Goal: Find specific page/section: Find specific page/section

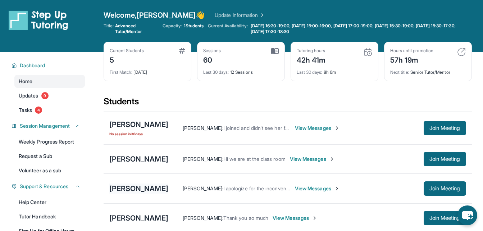
click at [118, 187] on div "[PERSON_NAME]" at bounding box center [138, 188] width 59 height 10
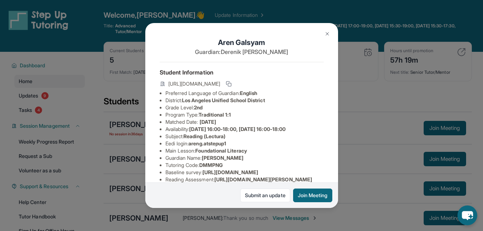
click at [119, 106] on div "[PERSON_NAME] Guardian: [PERSON_NAME] Student Information [URL][DOMAIN_NAME] Pr…" at bounding box center [241, 115] width 483 height 231
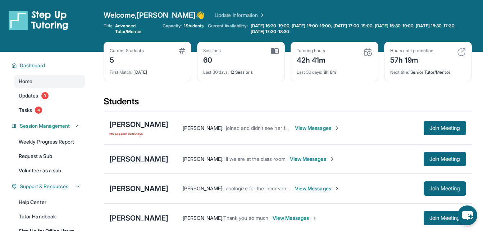
click at [117, 157] on div "[PERSON_NAME]" at bounding box center [138, 159] width 59 height 10
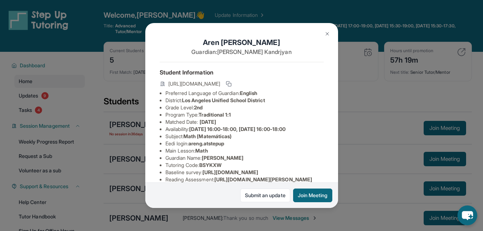
click at [378, 137] on div "[PERSON_NAME] Guardian: [PERSON_NAME] Student Information [URL][DOMAIN_NAME] Pr…" at bounding box center [241, 115] width 483 height 231
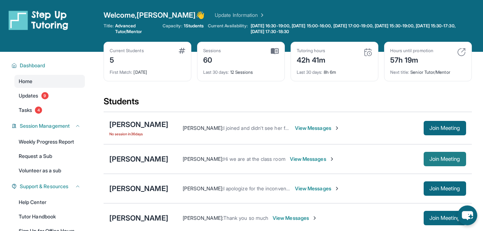
click at [440, 161] on span "Join Meeting" at bounding box center [444, 159] width 31 height 4
click at [119, 157] on div "[PERSON_NAME]" at bounding box center [138, 159] width 59 height 10
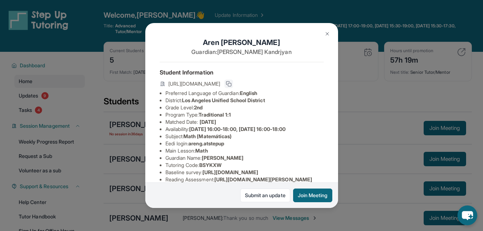
click at [229, 85] on icon at bounding box center [227, 83] width 3 height 3
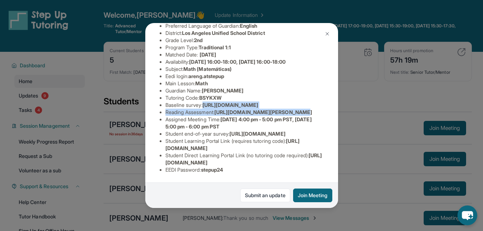
scroll to position [89, 261]
drag, startPoint x: 165, startPoint y: 96, endPoint x: 318, endPoint y: 109, distance: 153.6
click at [318, 109] on div "[PERSON_NAME] Guardian: [PERSON_NAME] Student Information [URL][DOMAIN_NAME] Pr…" at bounding box center [241, 115] width 193 height 185
copy span "[URL][DOMAIN_NAME]"
click at [251, 108] on span "[URL][DOMAIN_NAME]" at bounding box center [230, 105] width 56 height 6
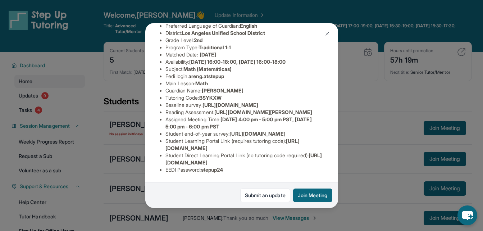
scroll to position [142, 14]
click at [206, 130] on li "Student end-of-year survey : [URL][DOMAIN_NAME]" at bounding box center [244, 133] width 158 height 7
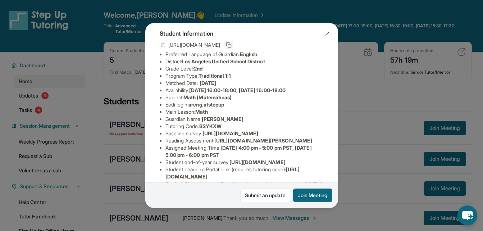
scroll to position [38, 11]
